Goal: Answer question/provide support

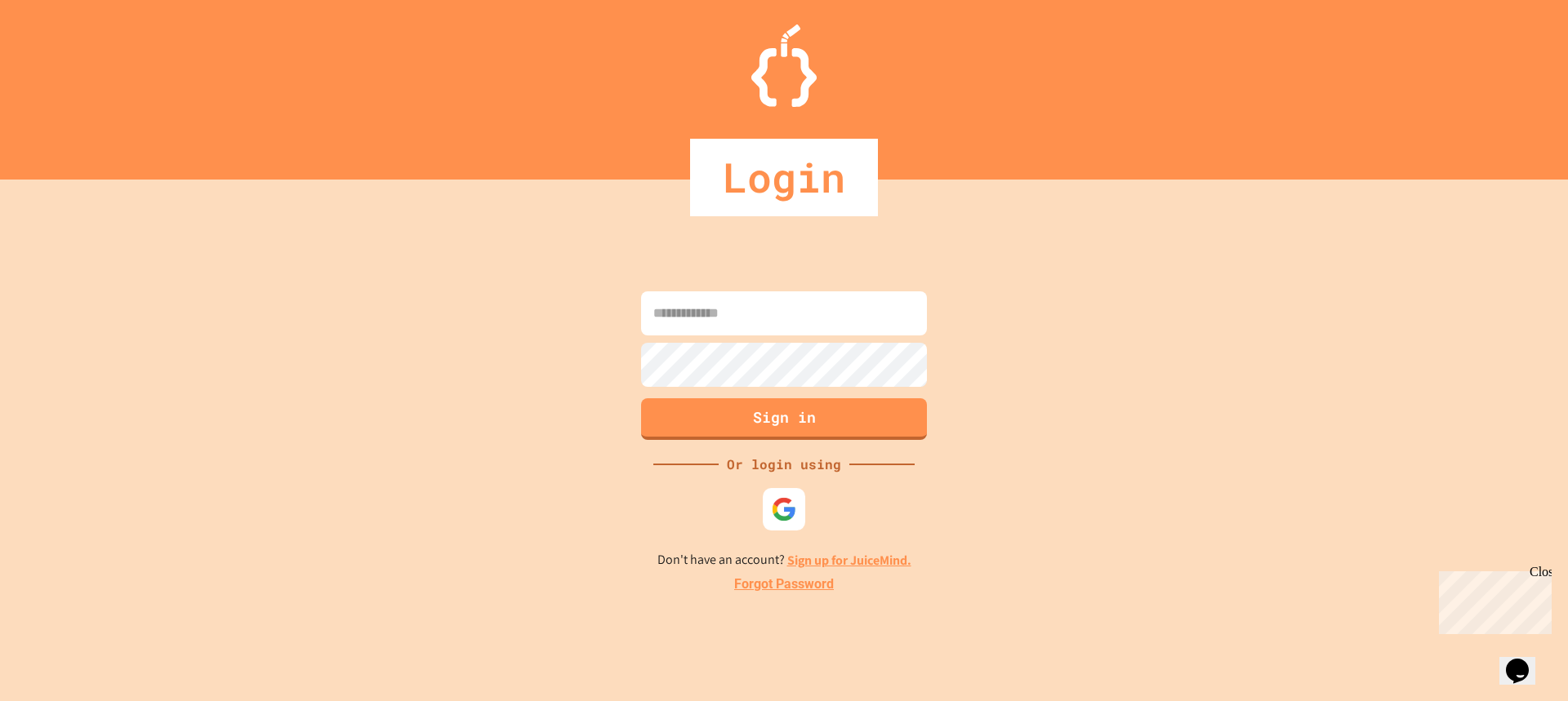
click at [798, 510] on div at bounding box center [784, 509] width 42 height 42
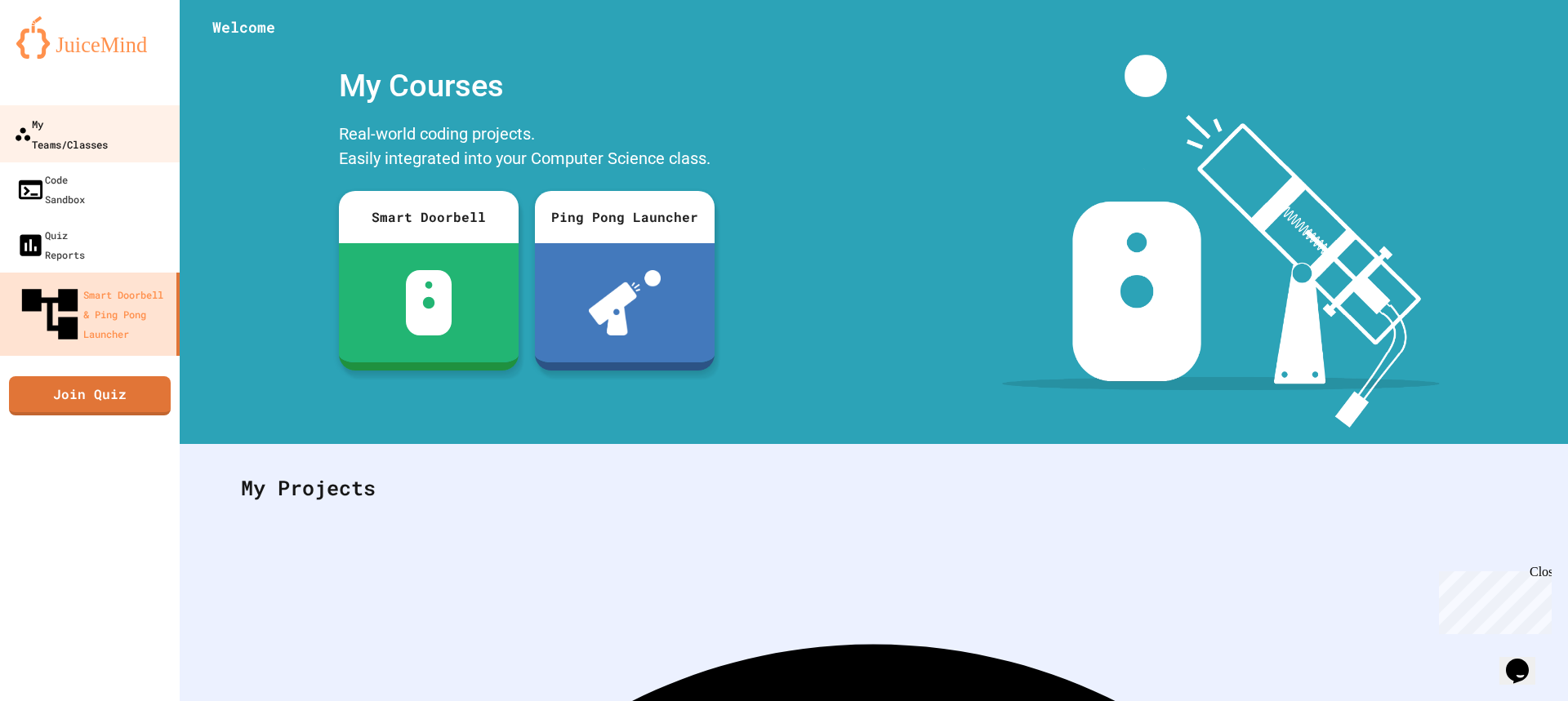
click at [106, 126] on div "My Teams/Classes" at bounding box center [61, 133] width 94 height 40
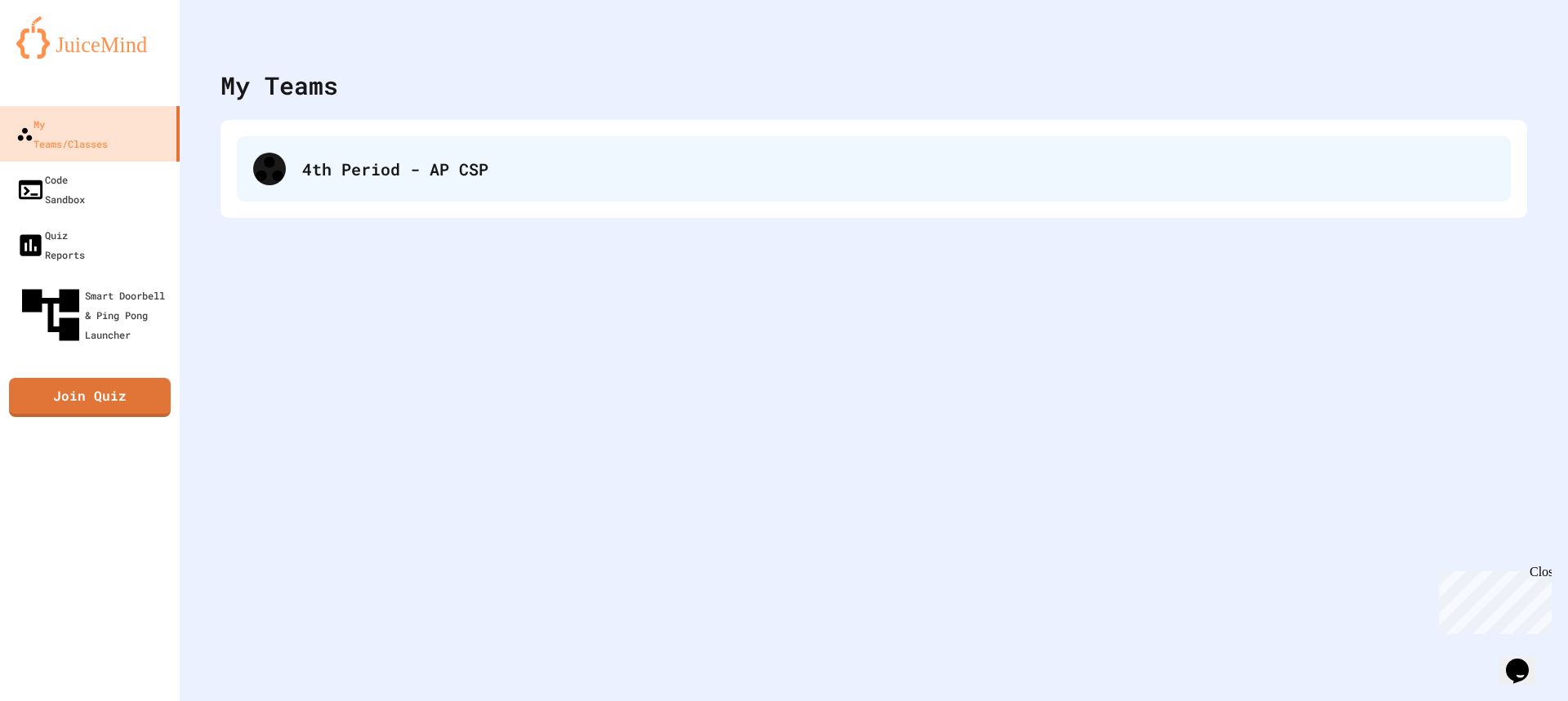
click at [316, 162] on div "4th Period - AP CSP" at bounding box center [898, 168] width 1192 height 24
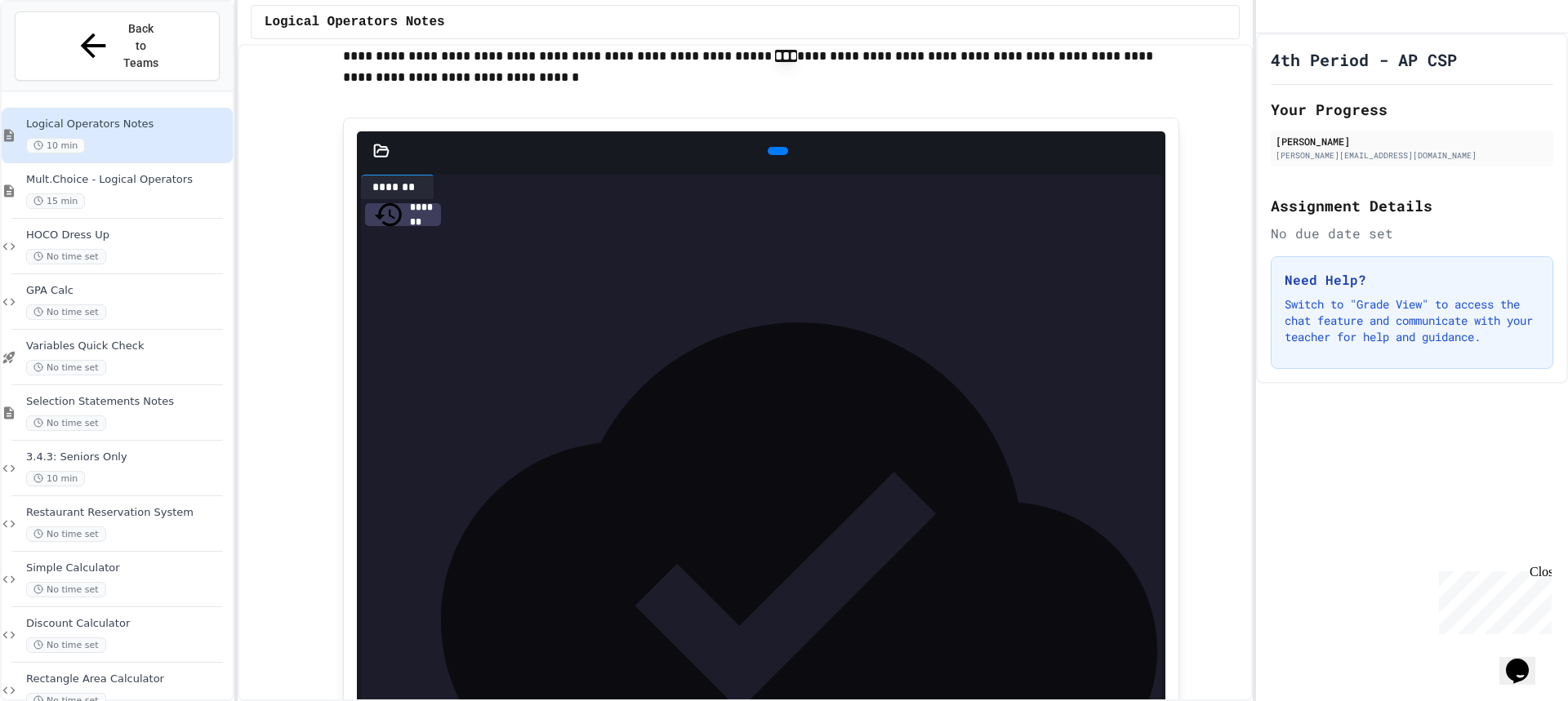
scroll to position [1713, 0]
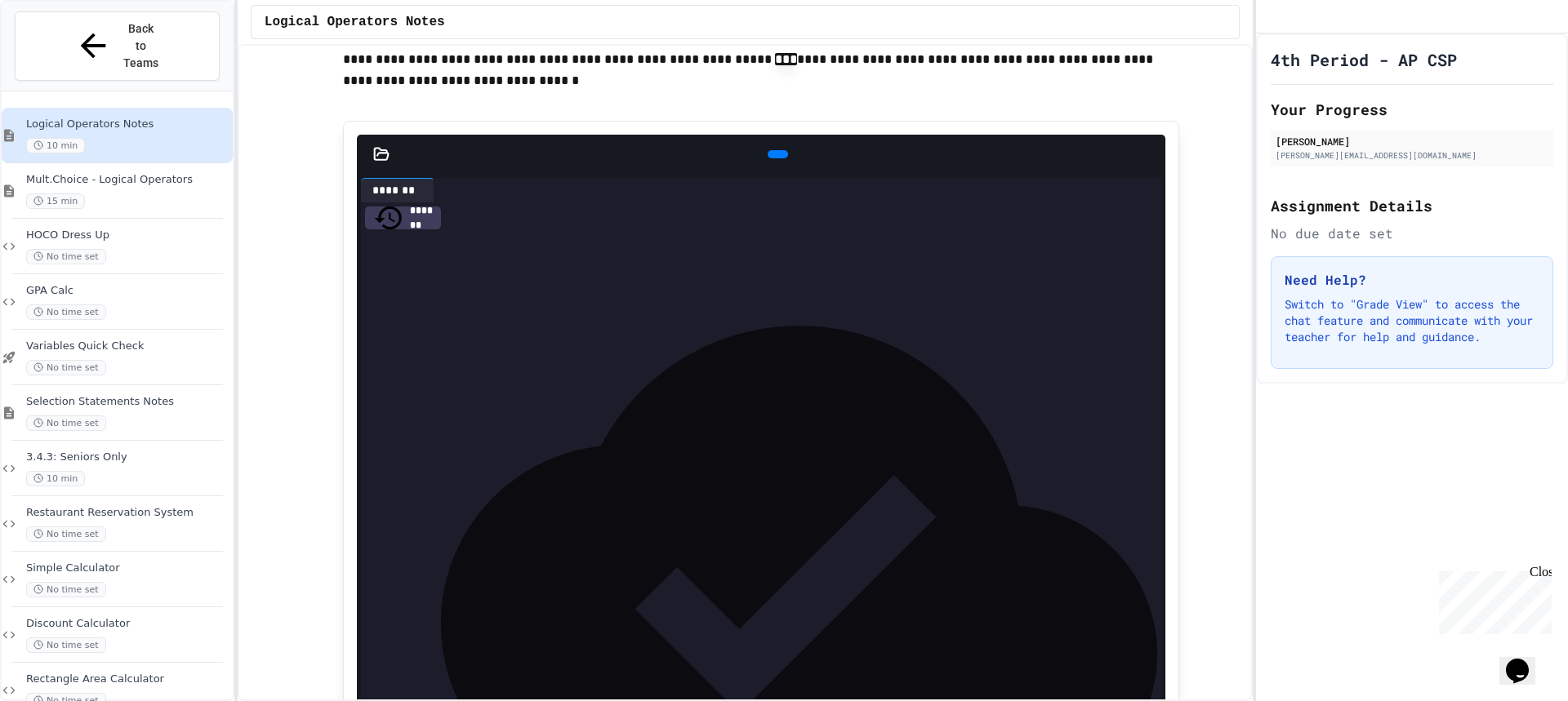
click at [783, 170] on icon at bounding box center [786, 164] width 9 height 12
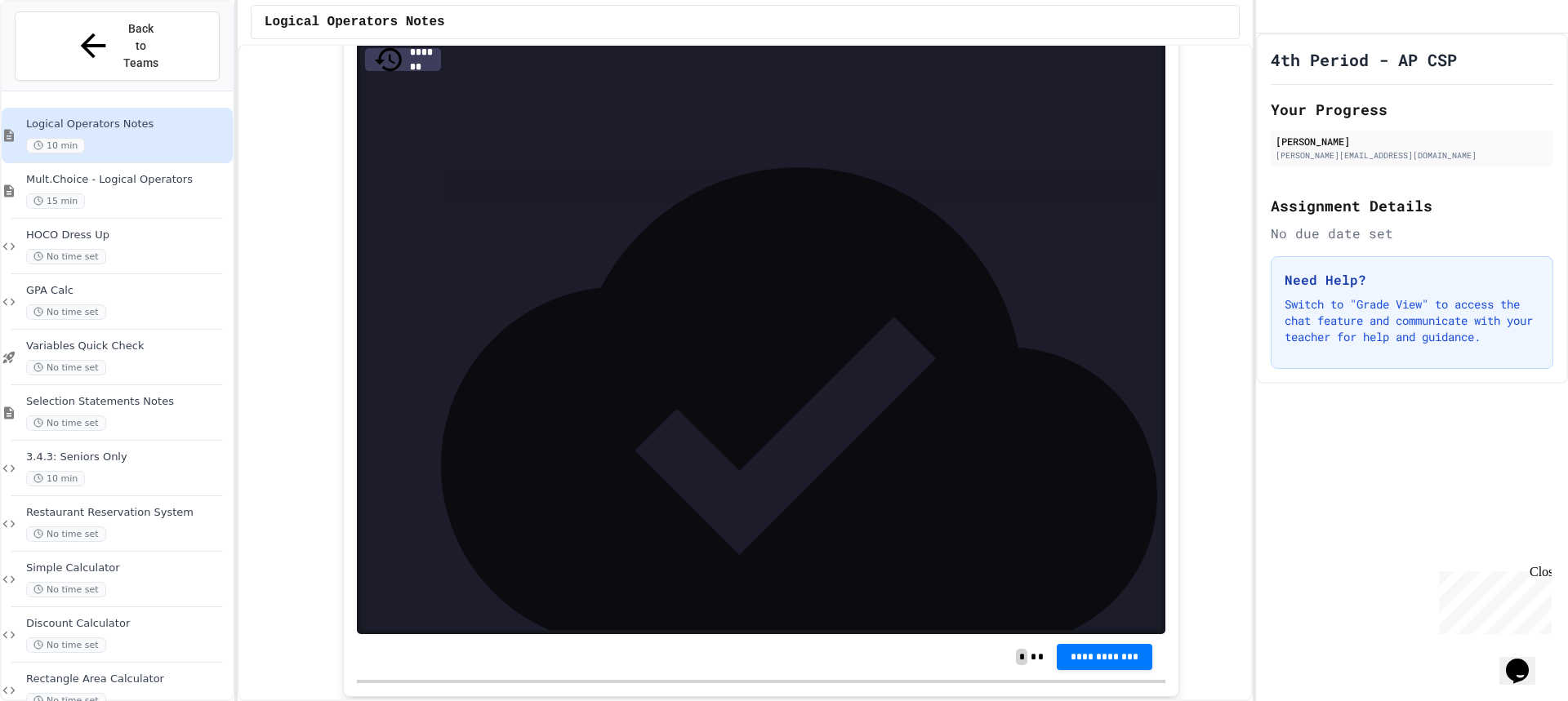
scroll to position [3999, 0]
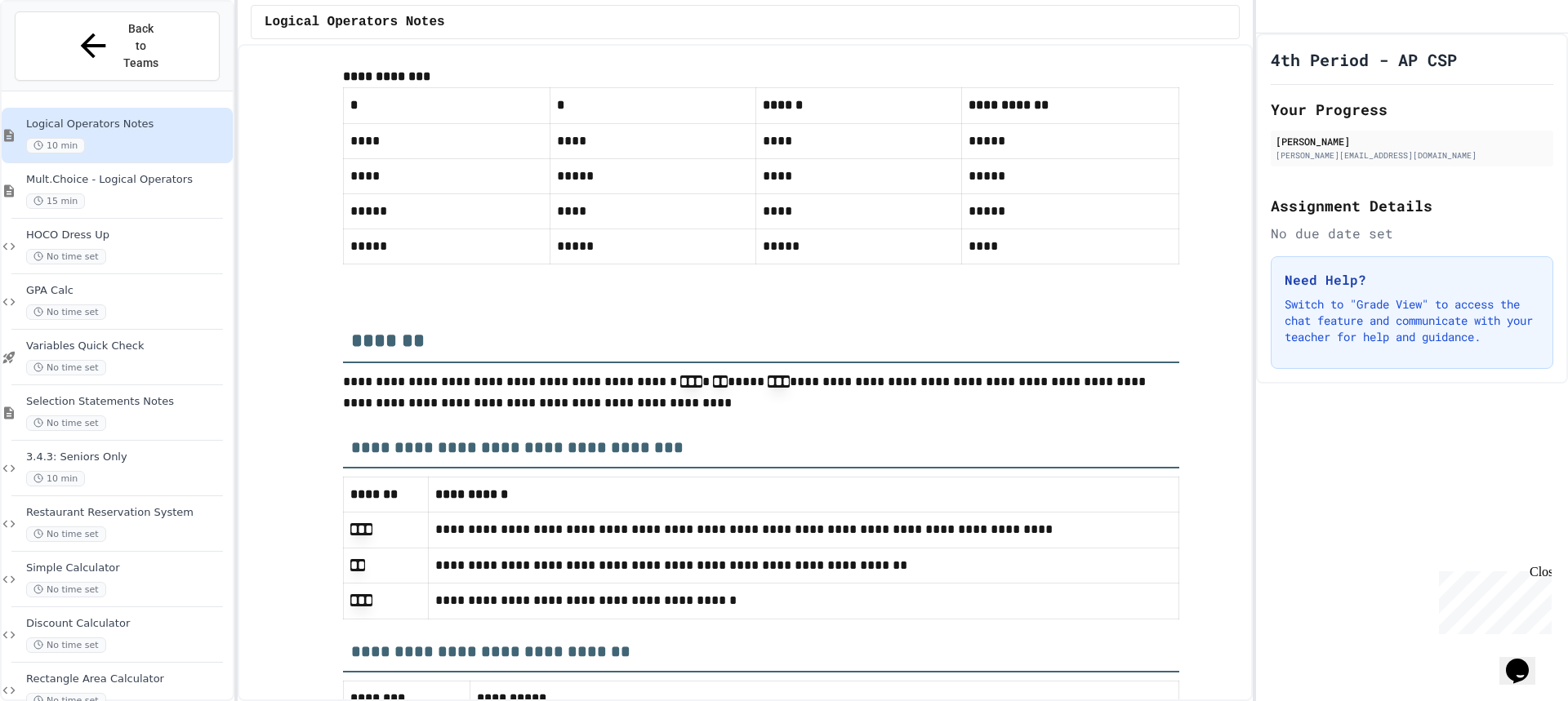
scroll to position [6974, 0]
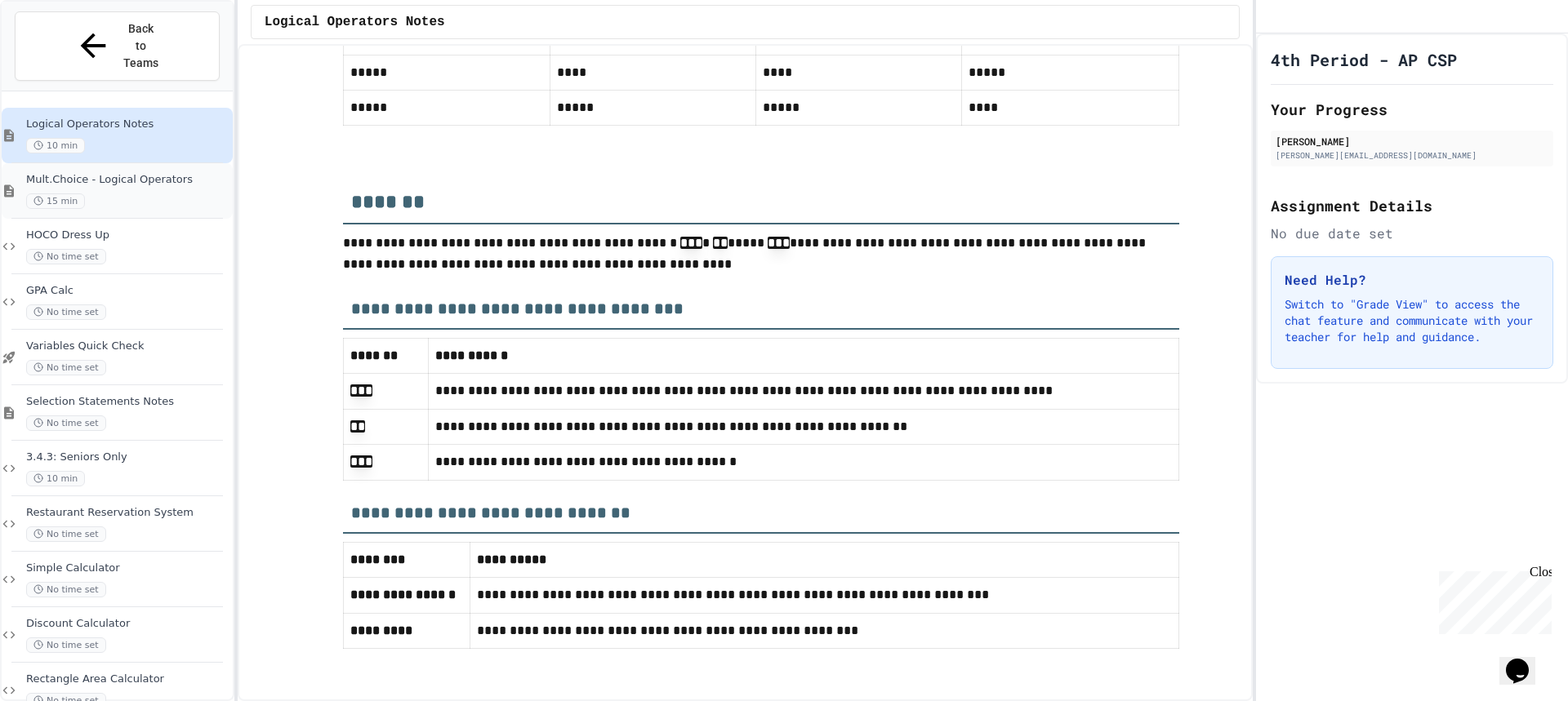
click at [101, 173] on span "Mult.Choice - Logical Operators" at bounding box center [128, 180] width 203 height 14
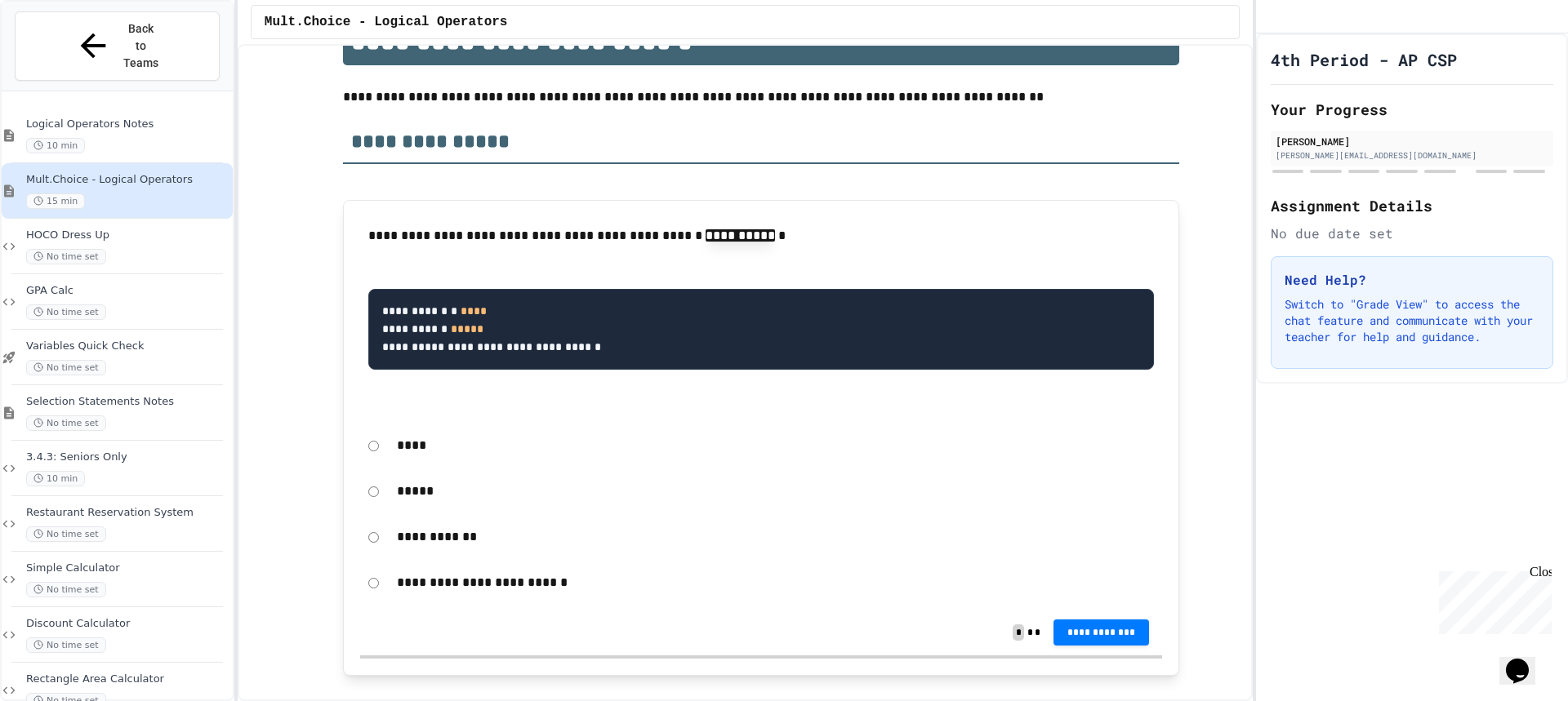
scroll to position [245, 0]
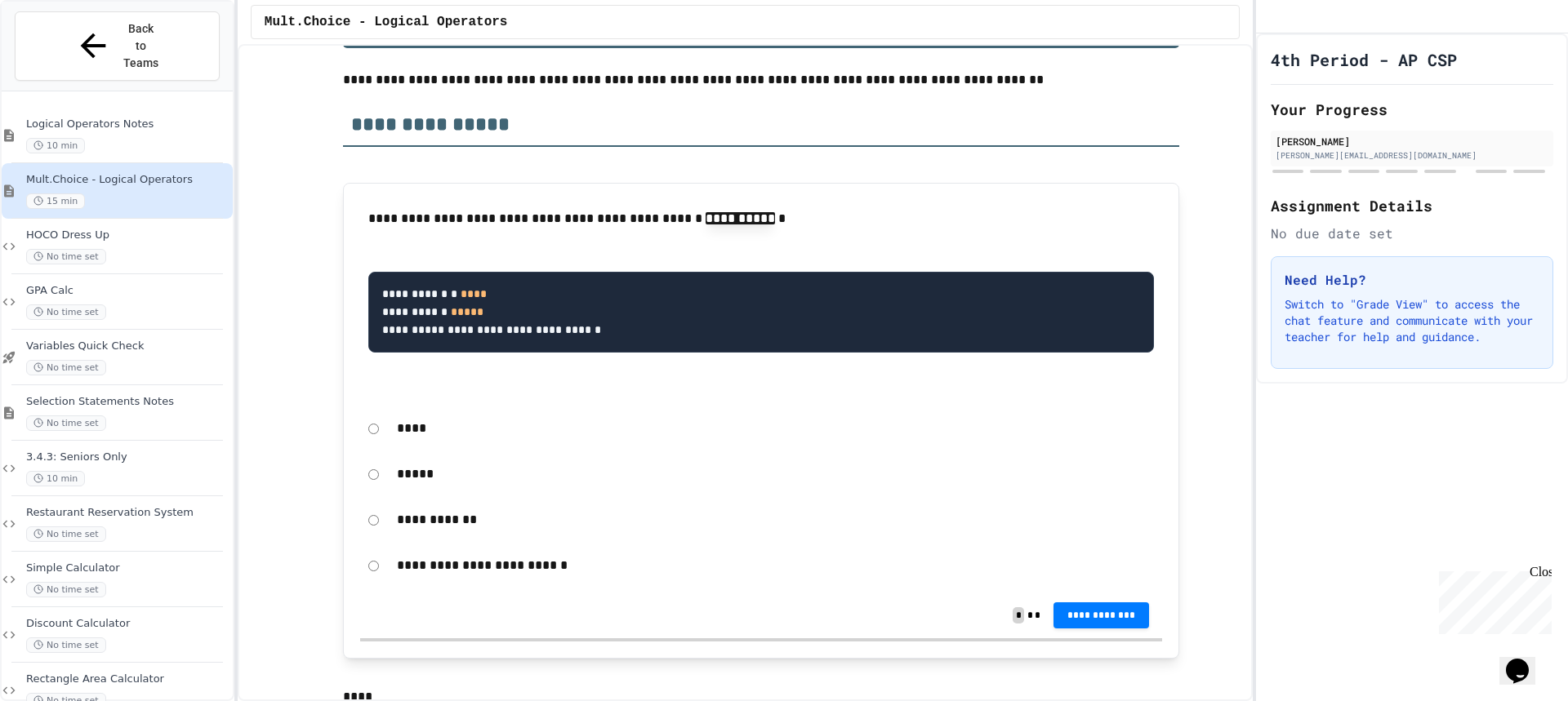
click at [420, 432] on p "****" at bounding box center [775, 429] width 757 height 21
click at [1082, 612] on span "**********" at bounding box center [1102, 614] width 70 height 13
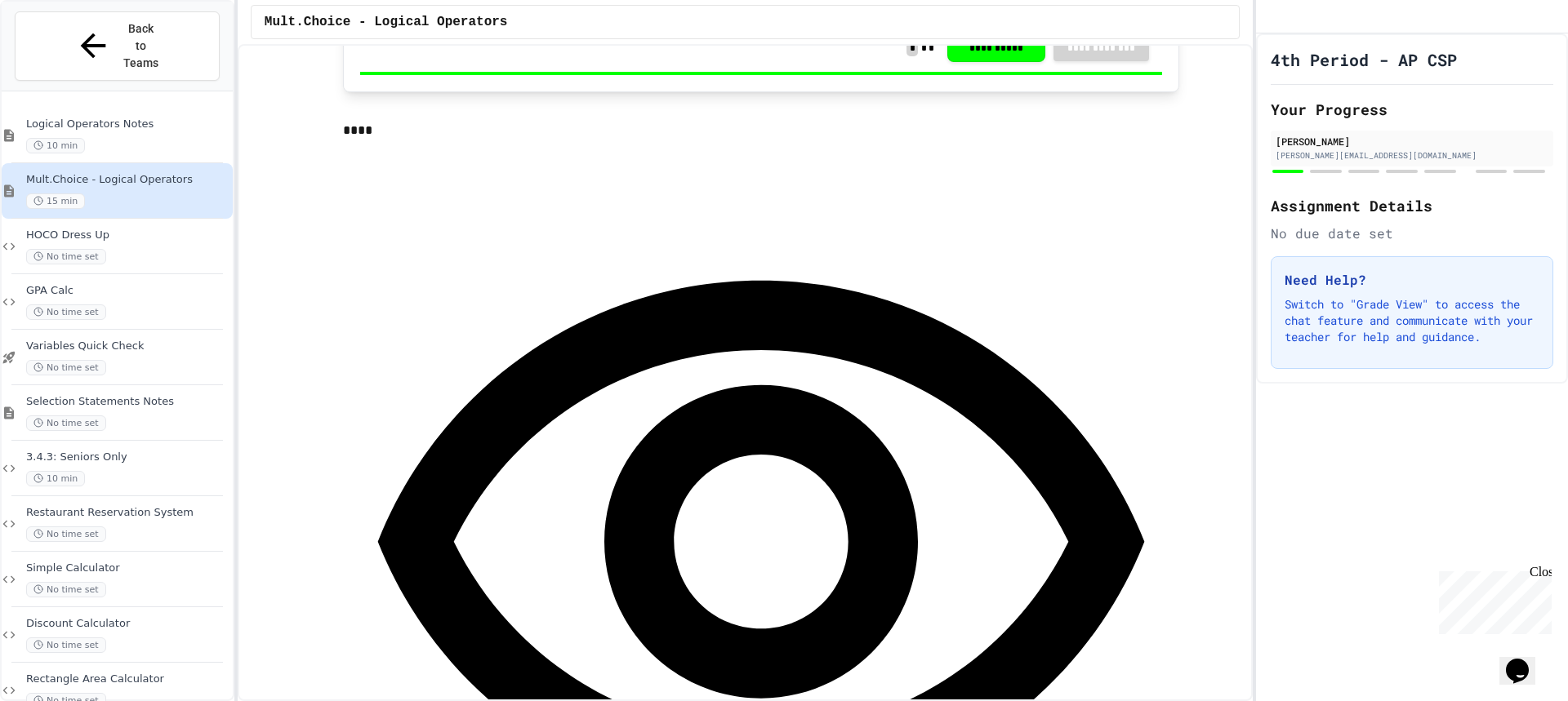
scroll to position [816, 0]
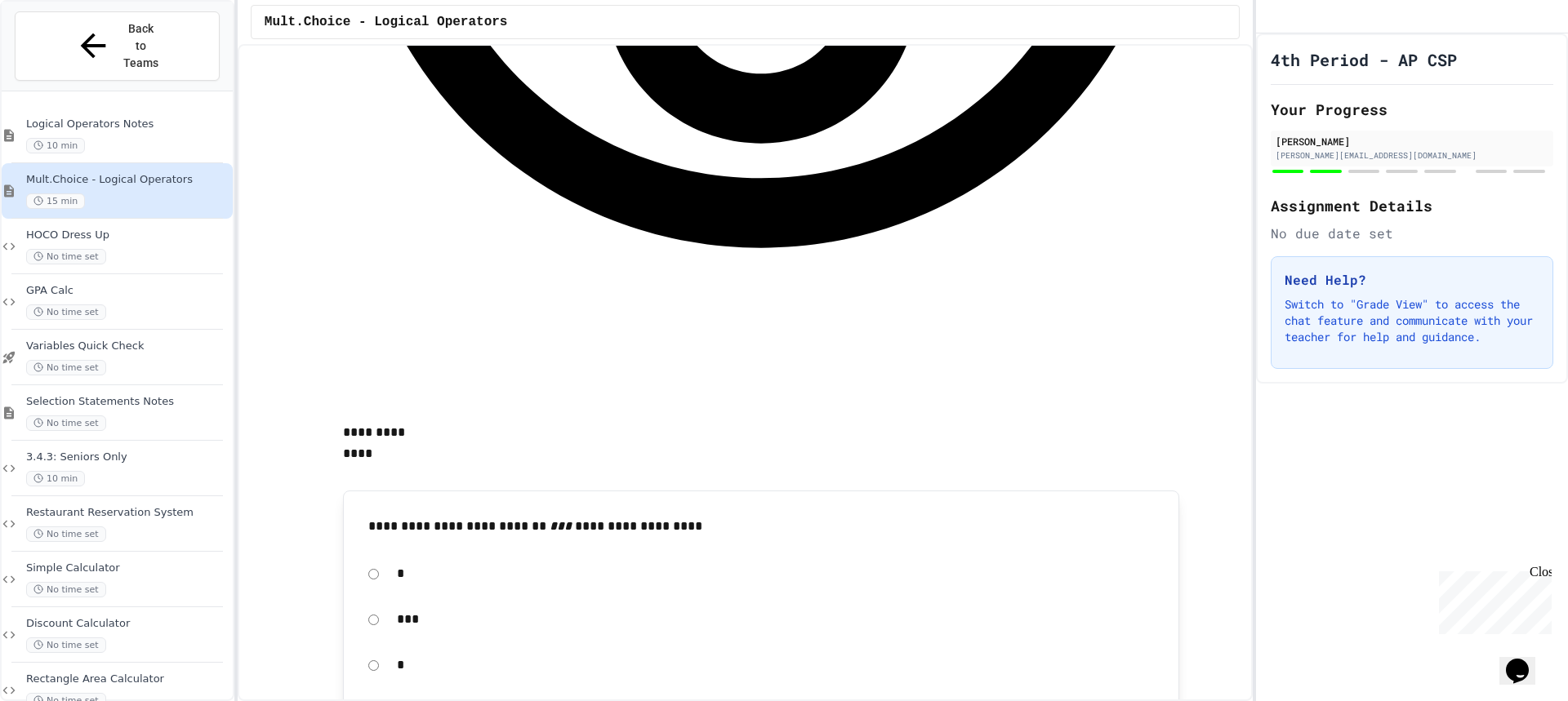
scroll to position [1387, 0]
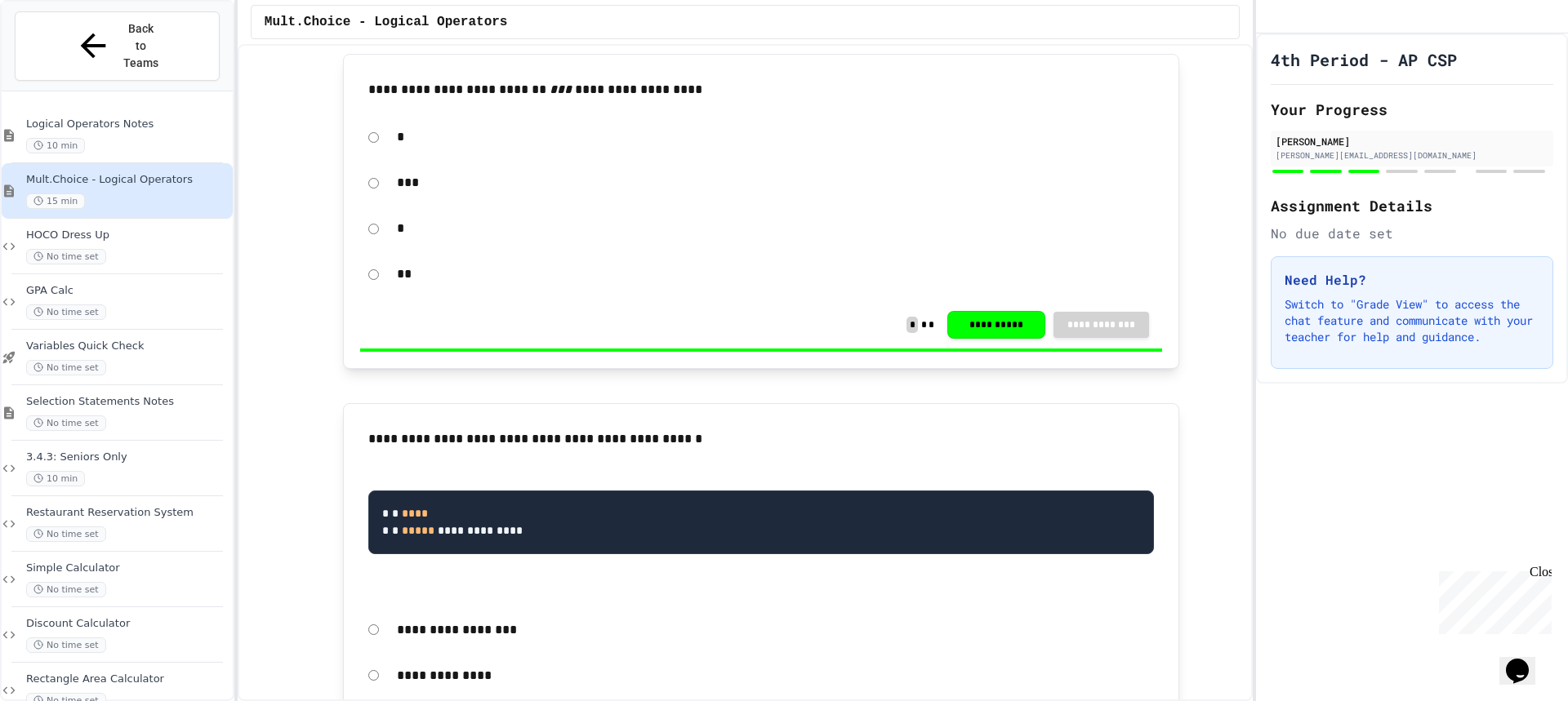
scroll to position [1877, 0]
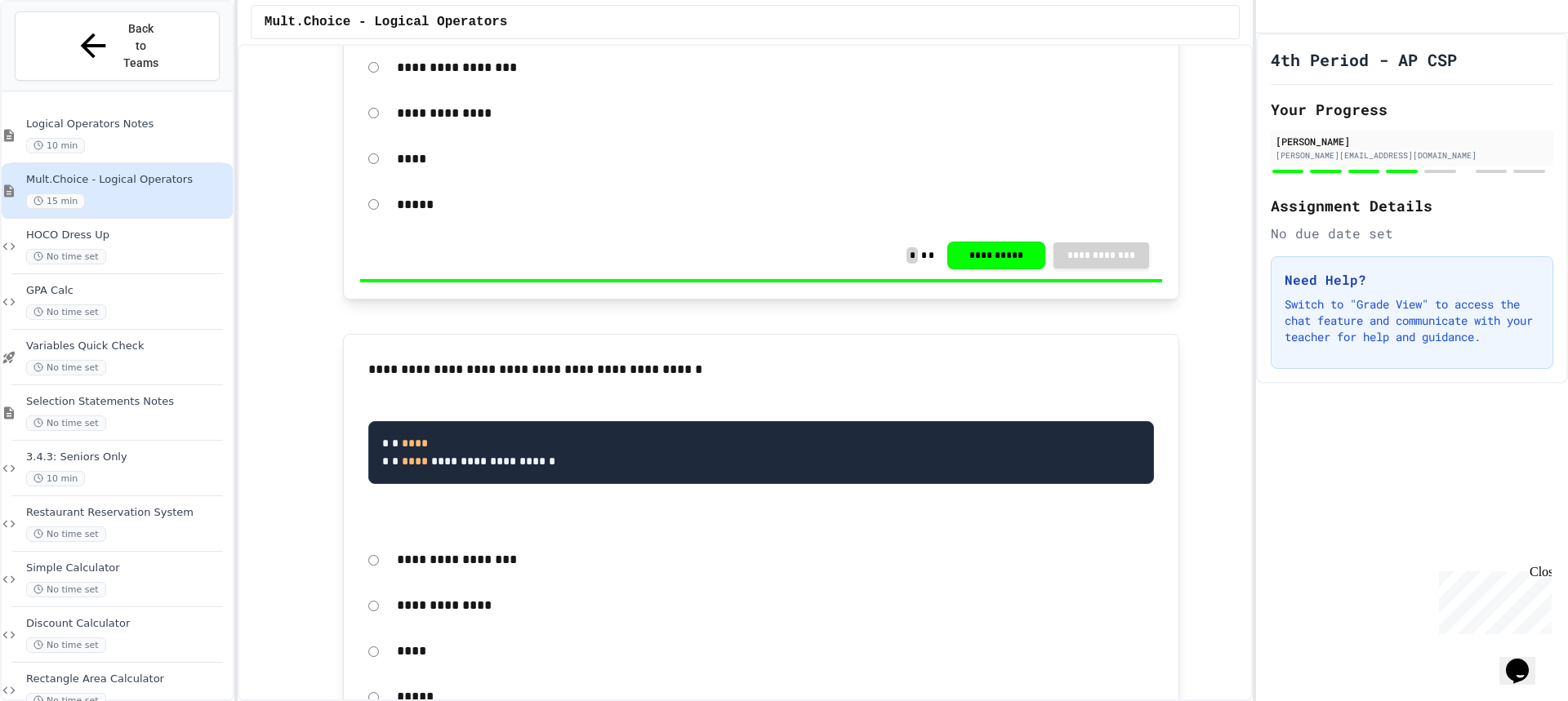
scroll to position [2449, 0]
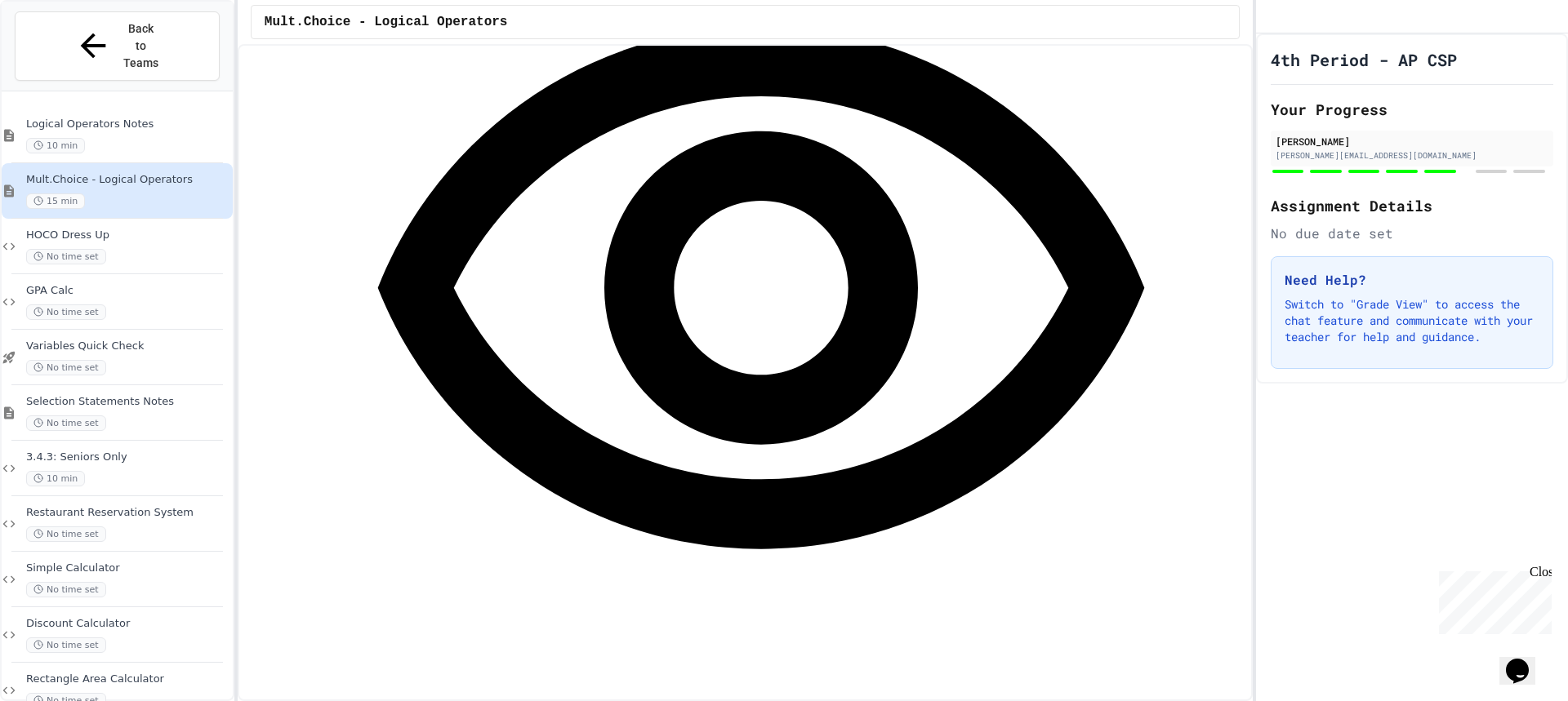
scroll to position [4733, 0]
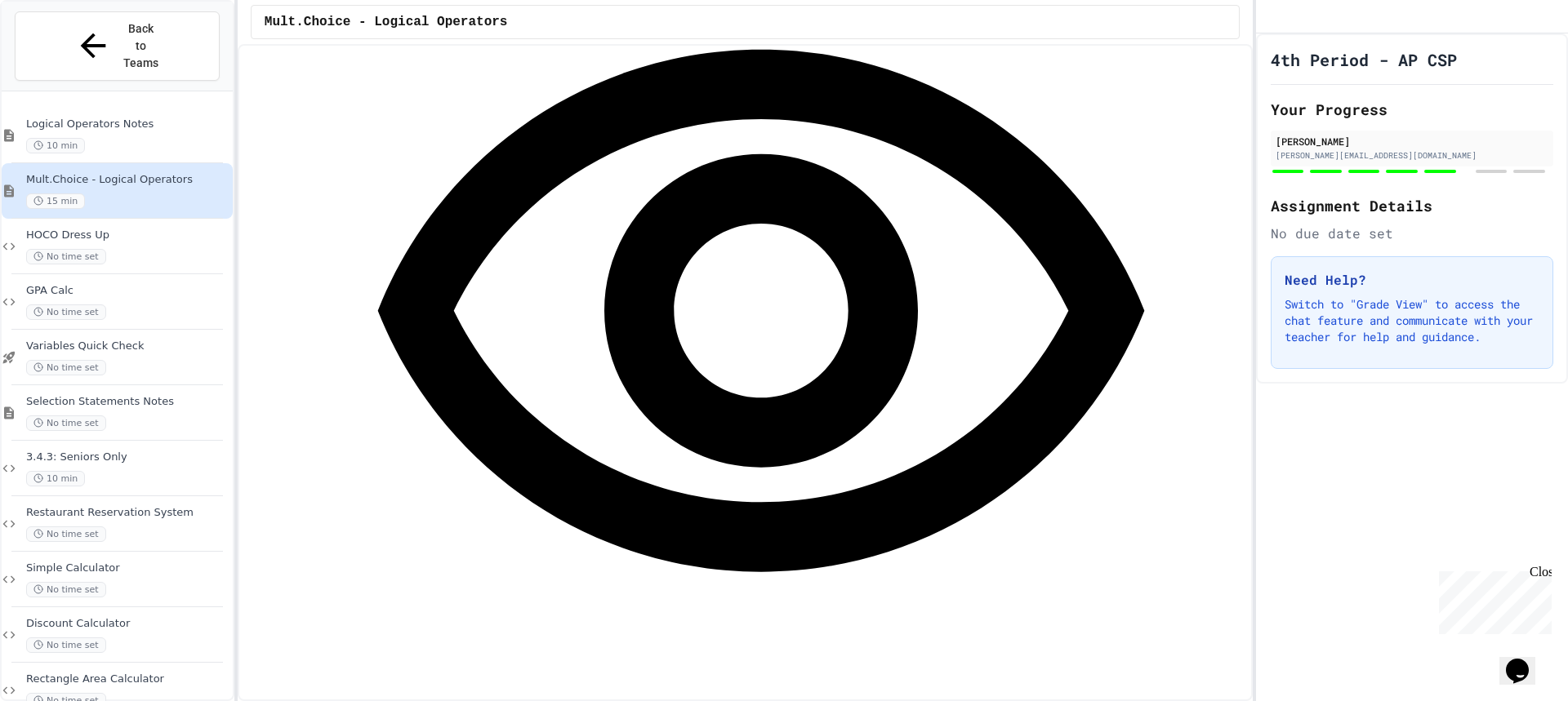
scroll to position [4815, 0]
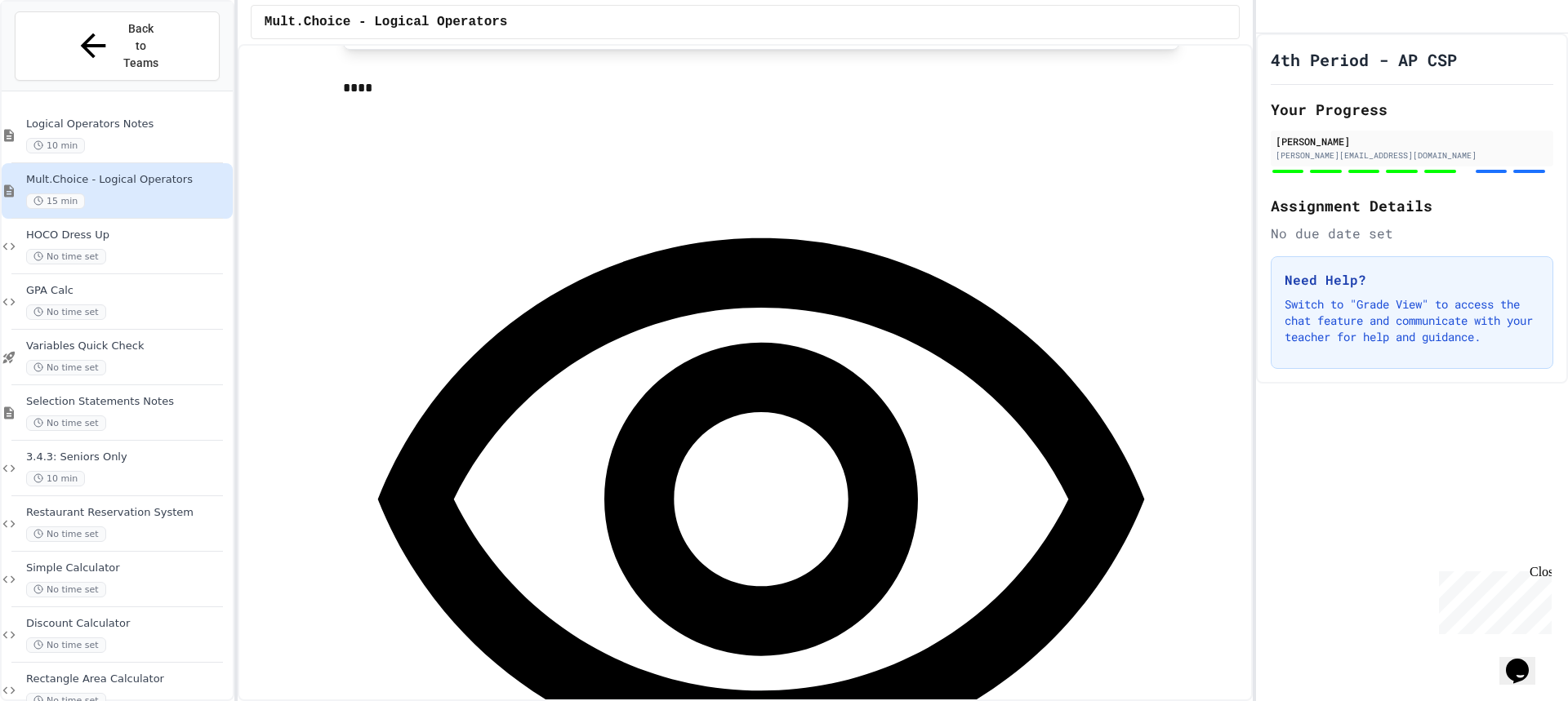
scroll to position [3101, 0]
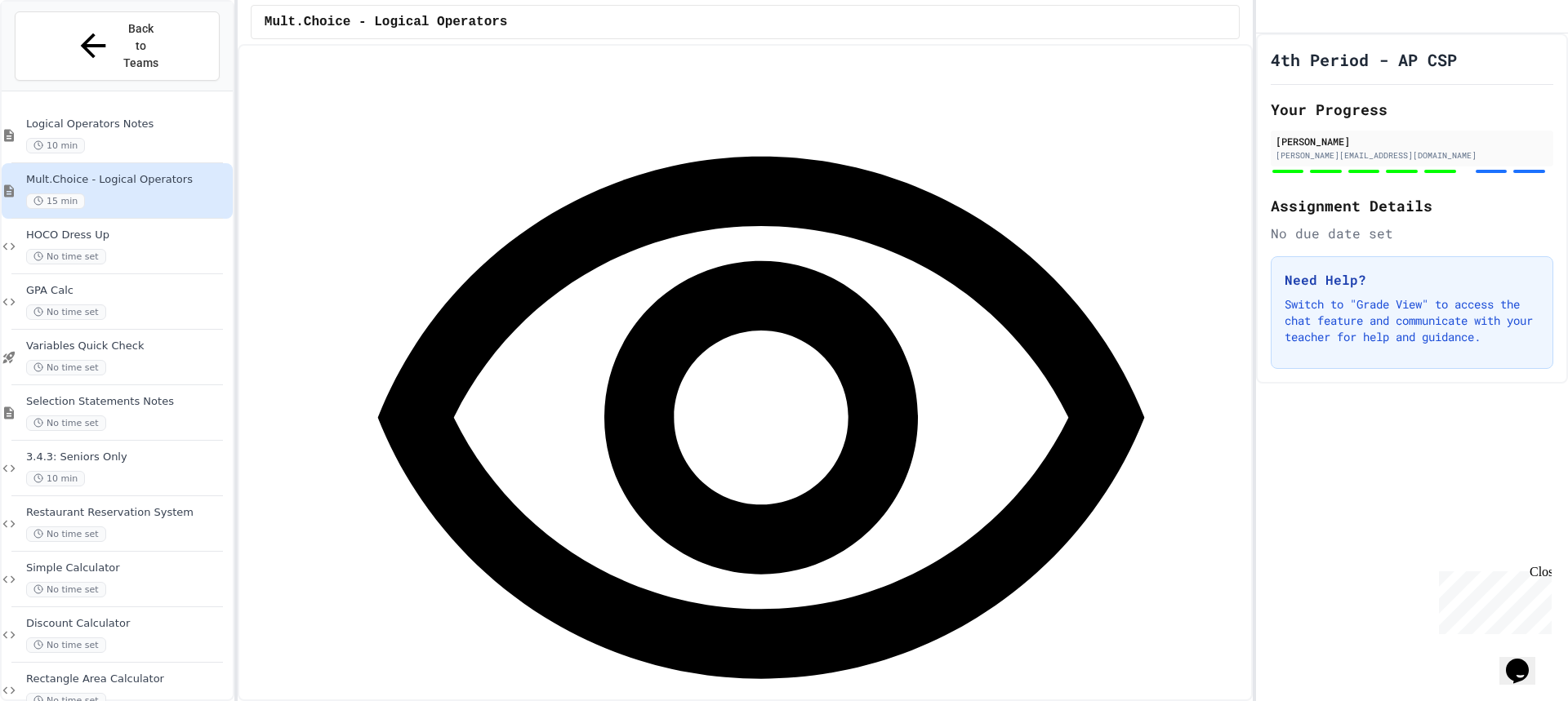
scroll to position [3183, 0]
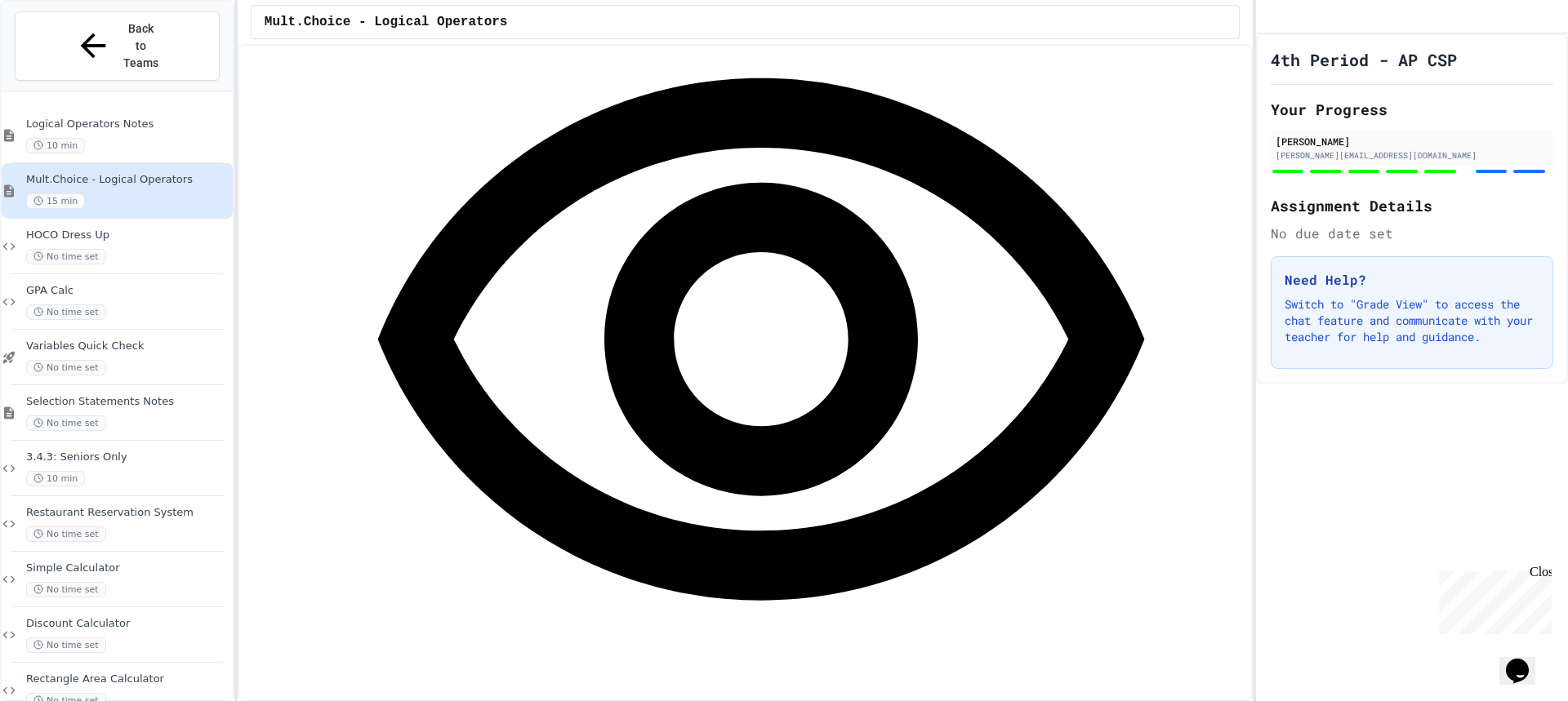
scroll to position [5059, 0]
